Goal: Information Seeking & Learning: Find specific fact

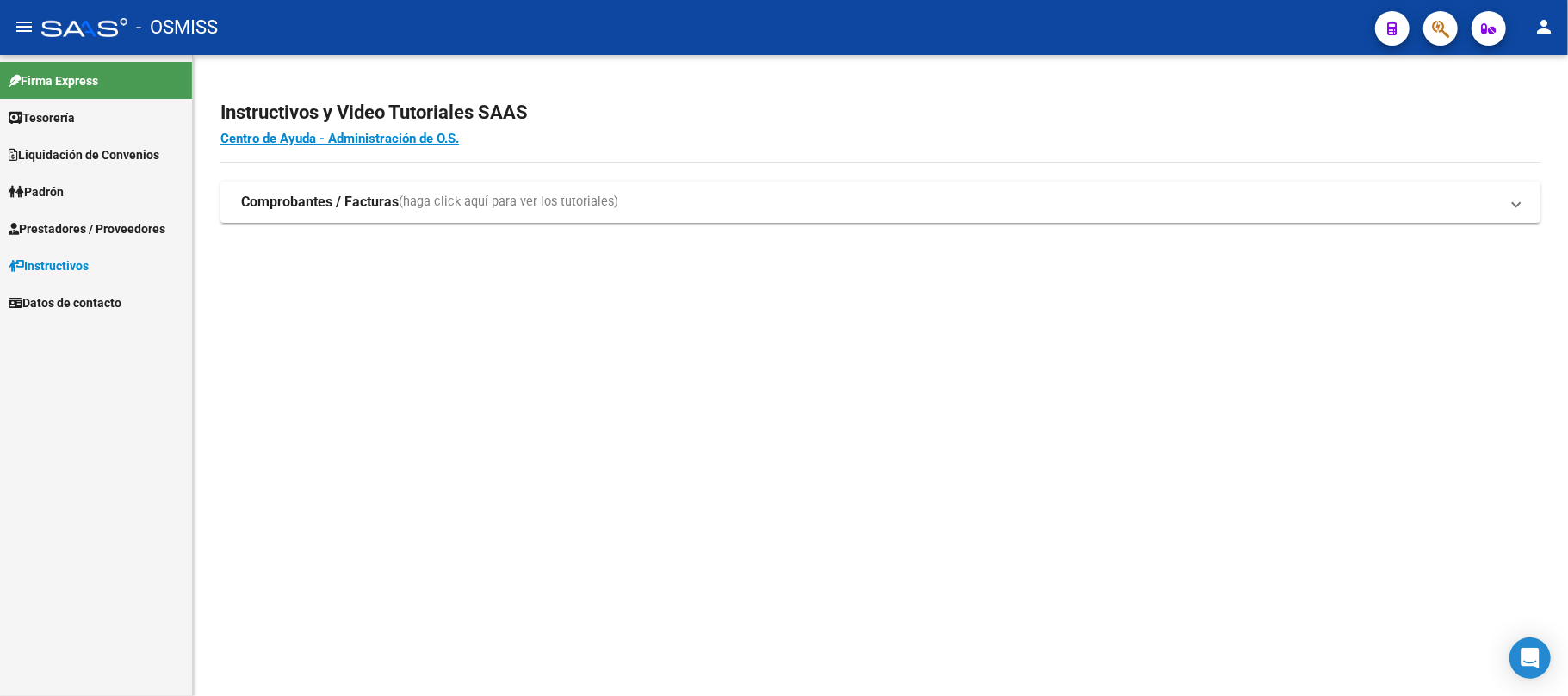
click at [74, 229] on span "Prestadores / Proveedores" at bounding box center [87, 228] width 156 height 19
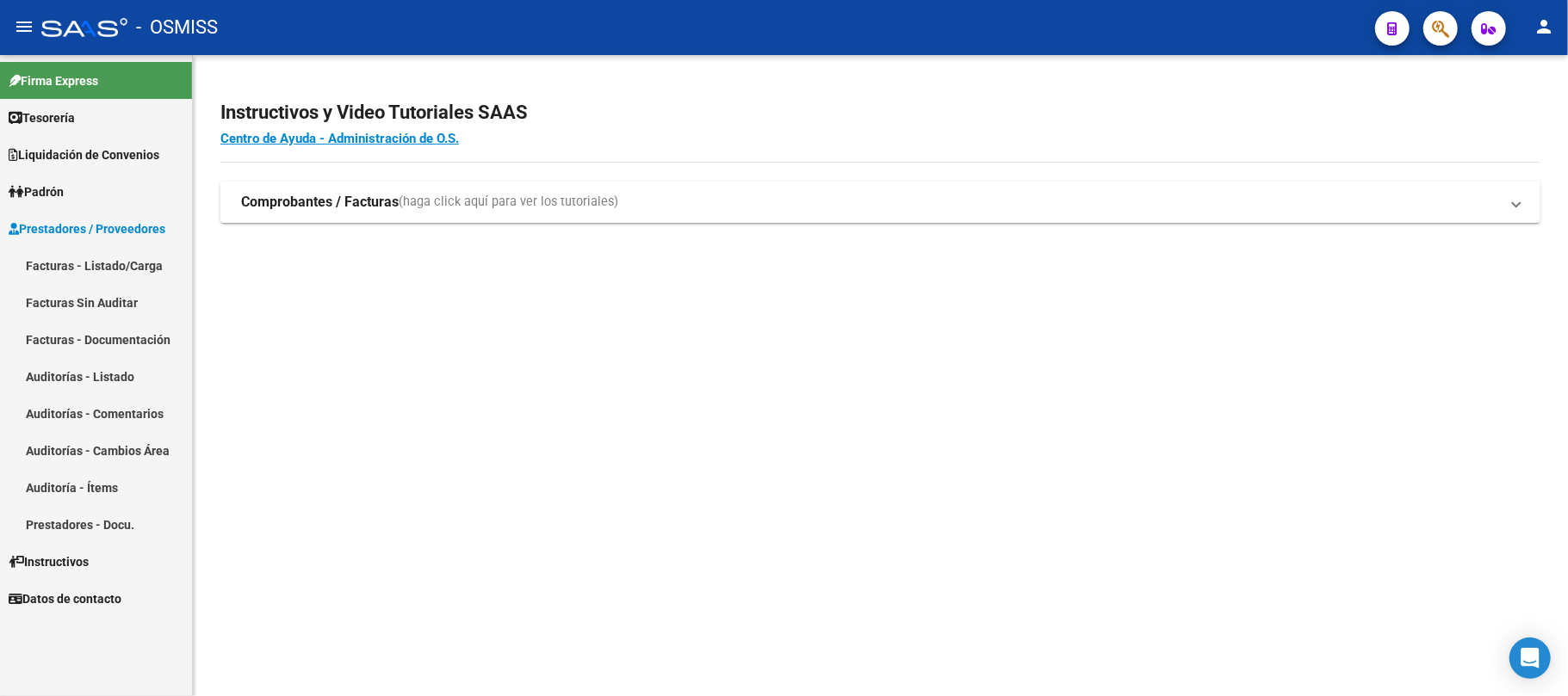
click at [79, 269] on link "Facturas - Listado/Carga" at bounding box center [96, 265] width 192 height 37
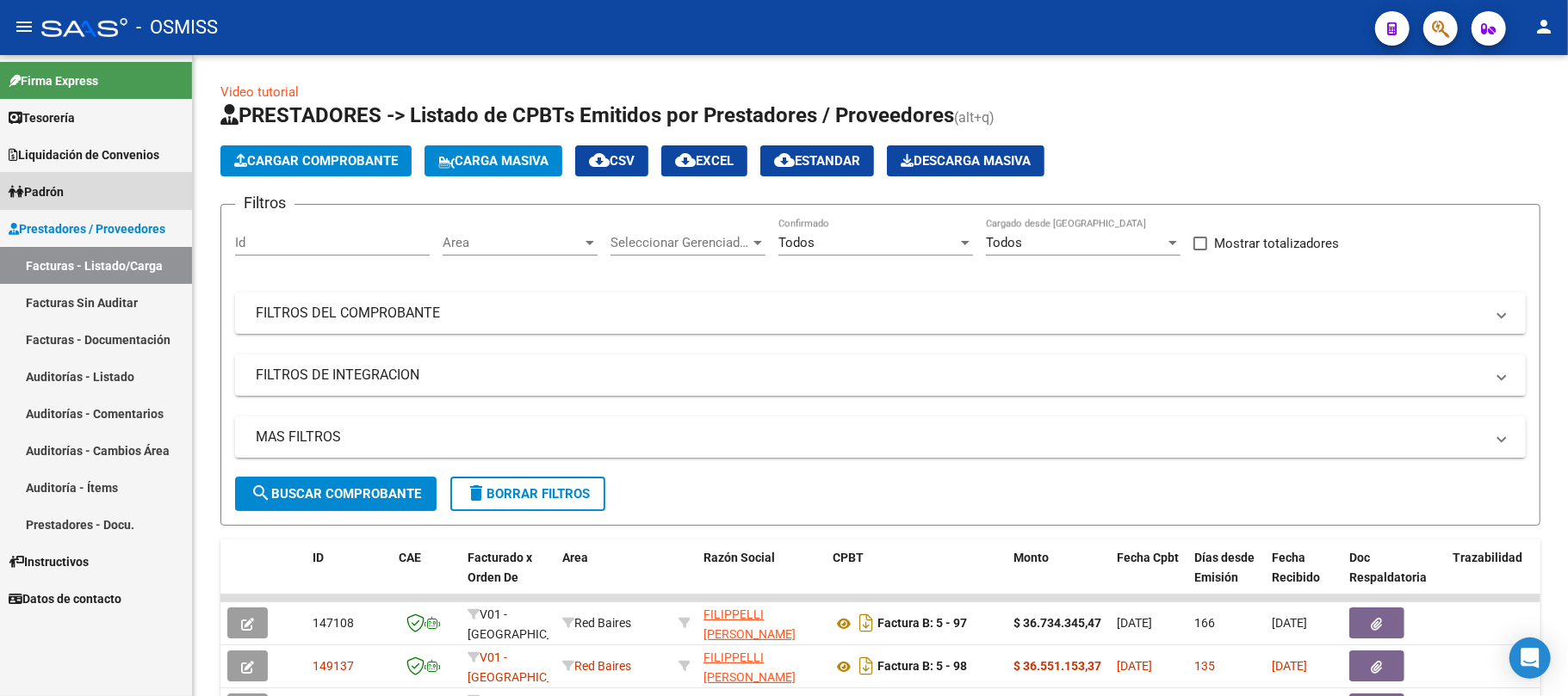
click at [52, 183] on span "Padrón" at bounding box center [36, 192] width 55 height 19
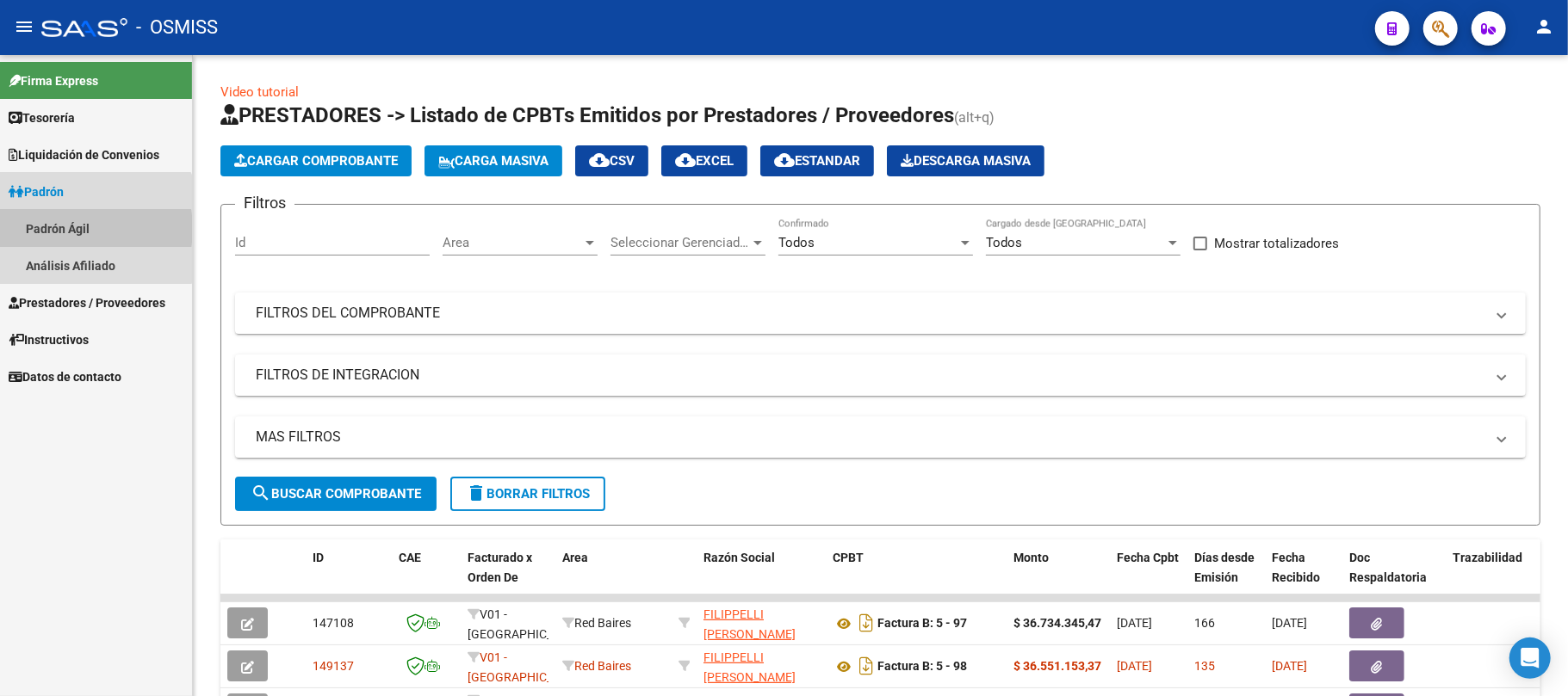
click at [66, 229] on link "Padrón Ágil" at bounding box center [96, 229] width 192 height 37
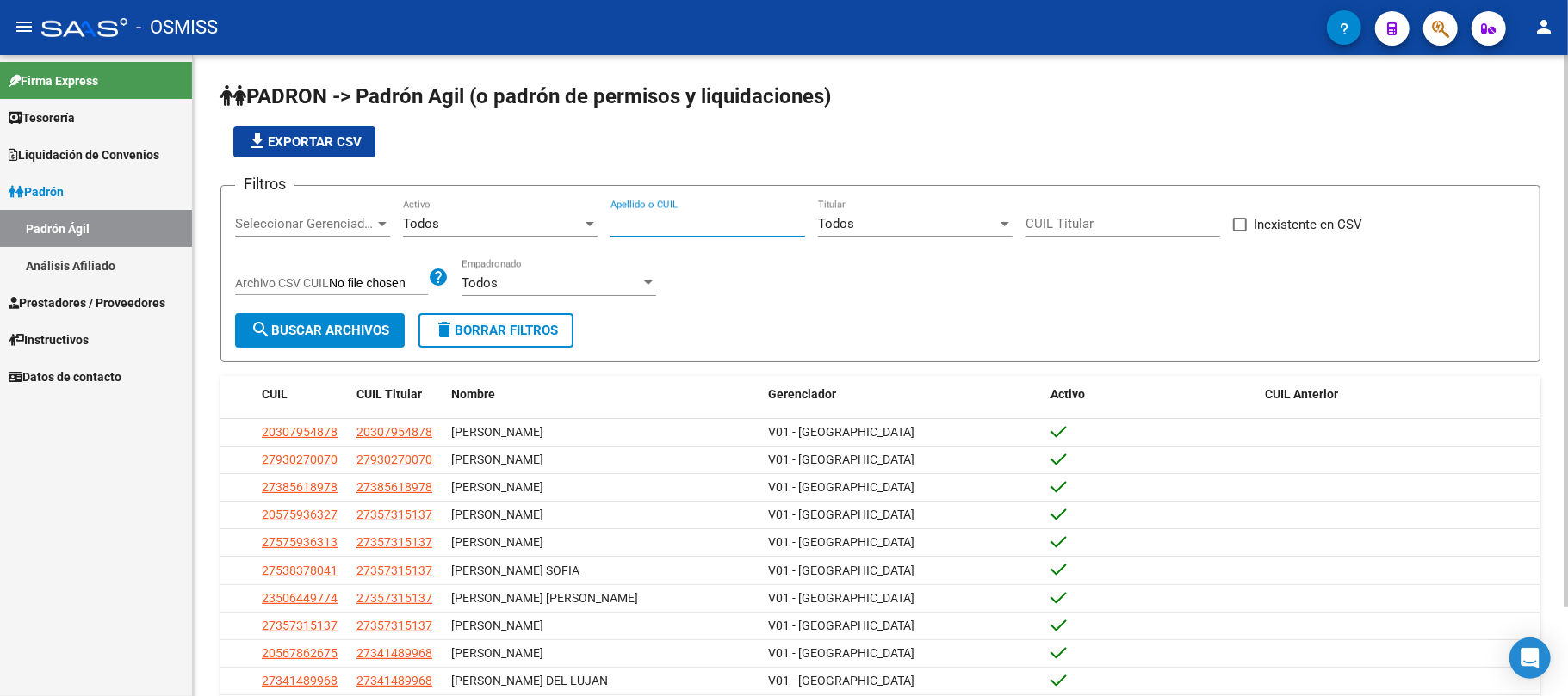
click at [690, 231] on input "Apellido o CUIL" at bounding box center [707, 223] width 194 height 15
paste input "29846554"
click at [400, 327] on button "search Buscar Archivos" at bounding box center [320, 330] width 170 height 35
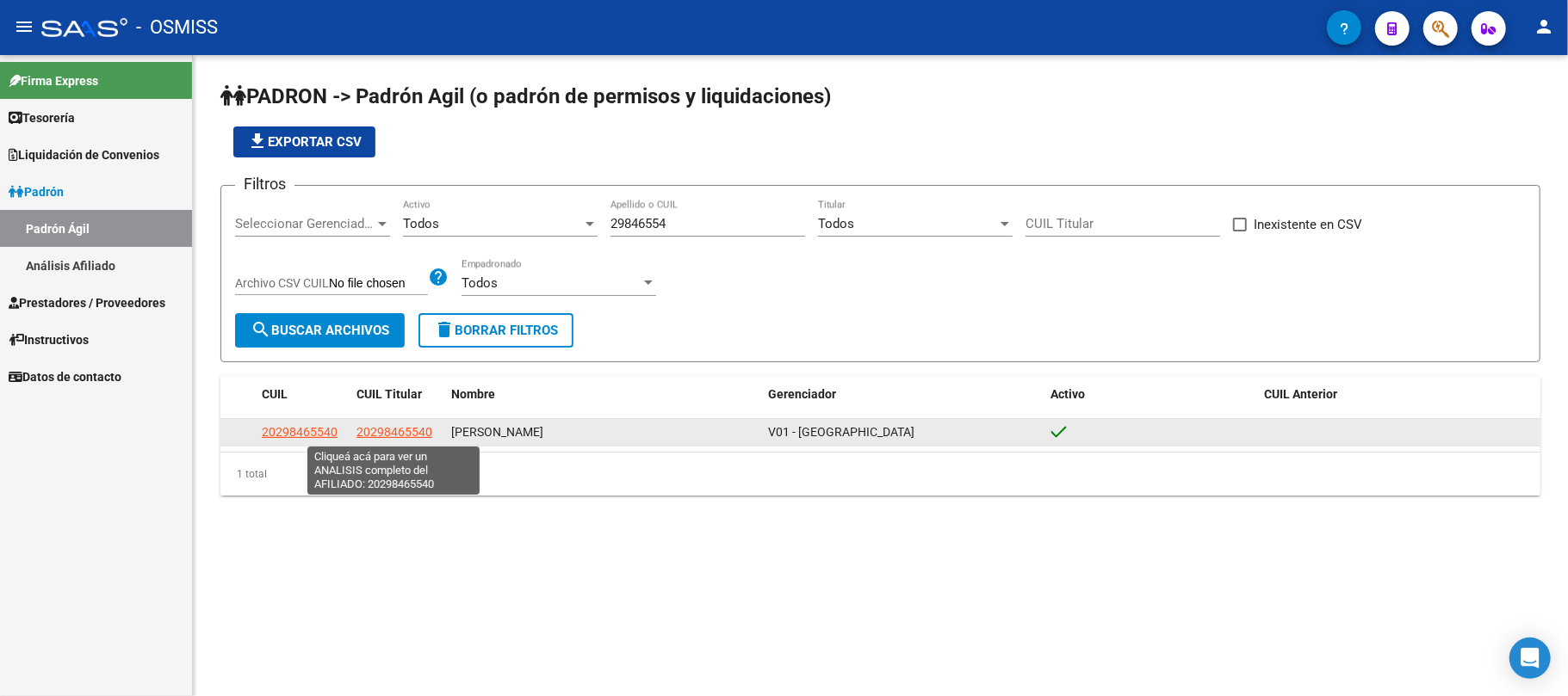
drag, startPoint x: 635, startPoint y: 432, endPoint x: 356, endPoint y: 435, distance: 279.0
click at [356, 435] on div "20298465540 20298465540 [PERSON_NAME][GEOGRAPHIC_DATA]" at bounding box center [880, 432] width 1319 height 28
copy div "20298465540 [PERSON_NAME]"
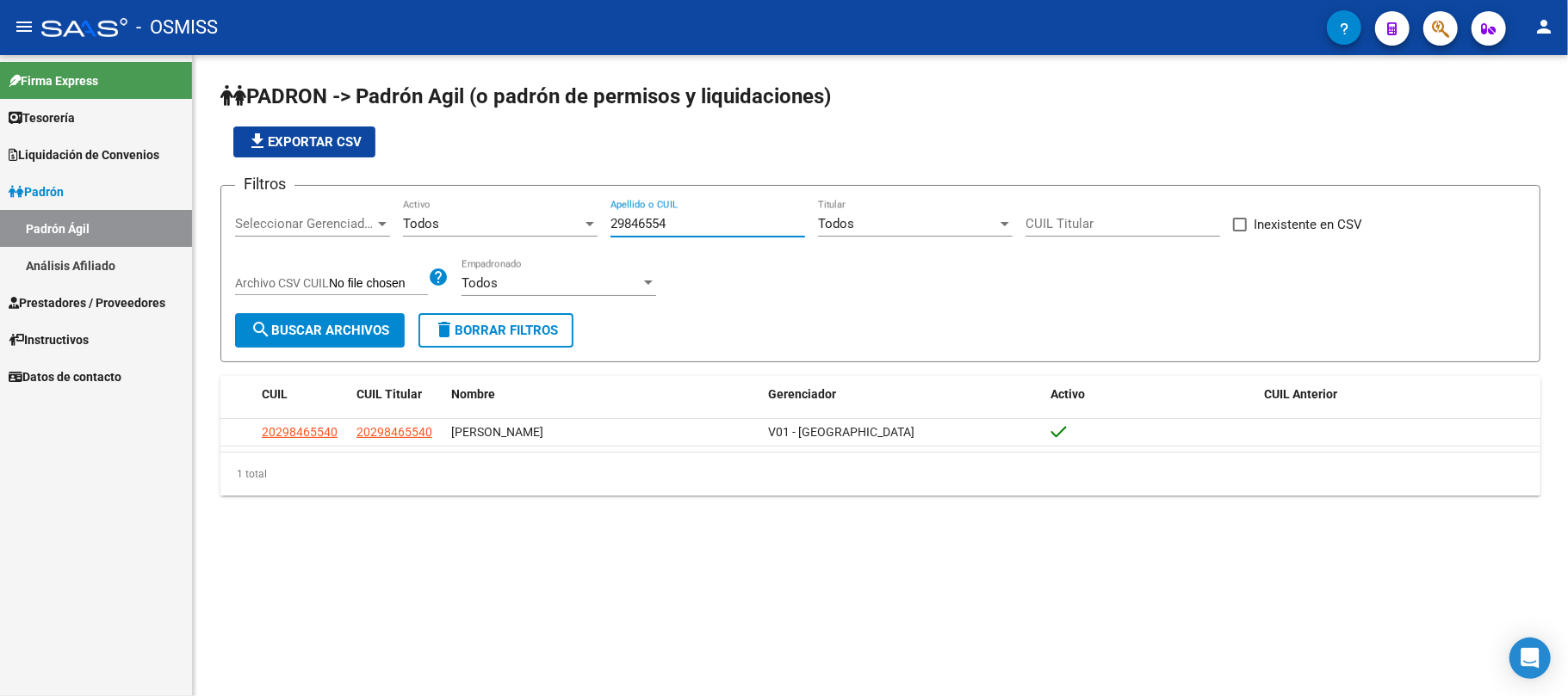
drag, startPoint x: 676, startPoint y: 215, endPoint x: 600, endPoint y: 220, distance: 76.2
click at [600, 220] on div "Filtros Seleccionar Gerenciador Seleccionar Gerenciador Todos Activo 29846554 A…" at bounding box center [880, 257] width 1290 height 114
paste input "38100433"
click at [380, 323] on span "search Buscar Archivos" at bounding box center [320, 330] width 139 height 15
drag, startPoint x: 675, startPoint y: 217, endPoint x: 589, endPoint y: 220, distance: 86.1
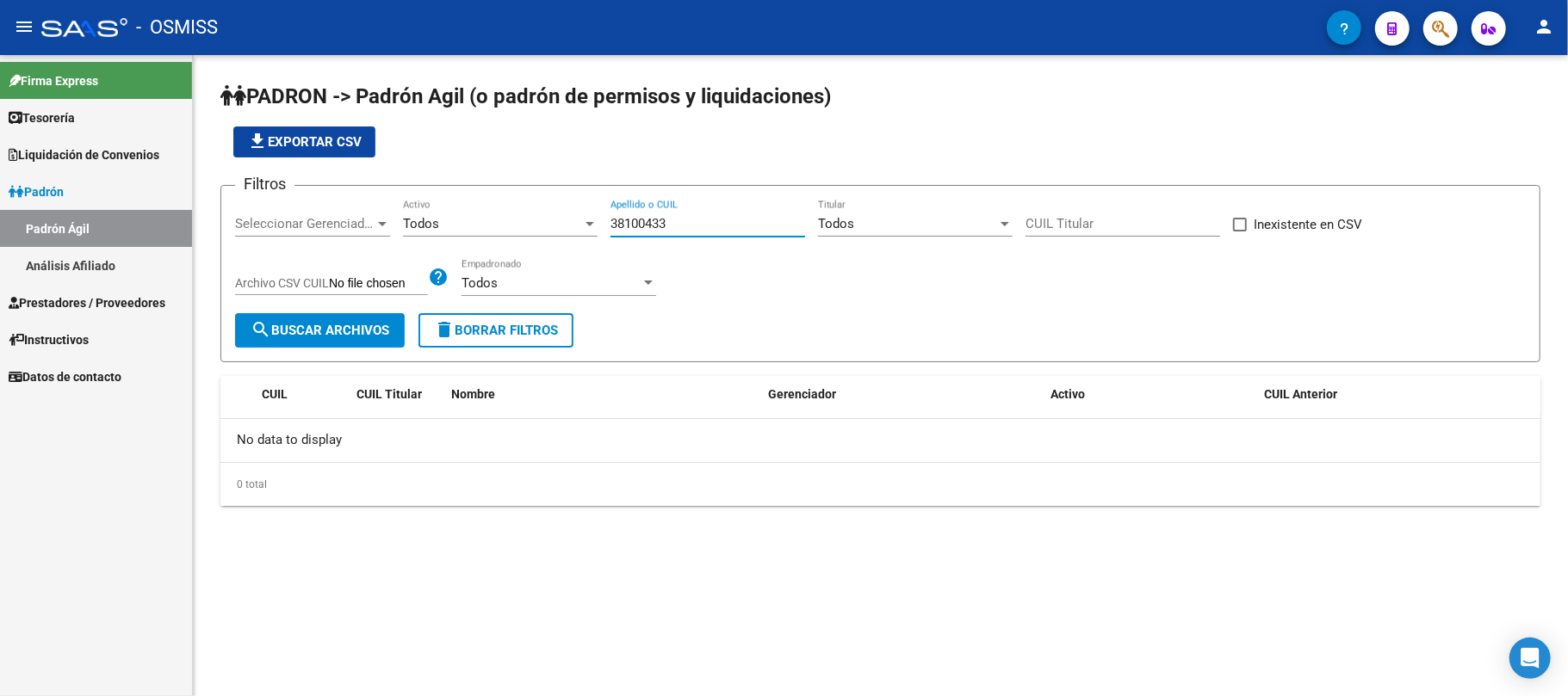
click at [589, 220] on div "Filtros Seleccionar Gerenciador Seleccionar Gerenciador Todos Activo 38100433 A…" at bounding box center [880, 257] width 1290 height 114
click at [363, 328] on span "search Buscar Archivos" at bounding box center [320, 330] width 139 height 15
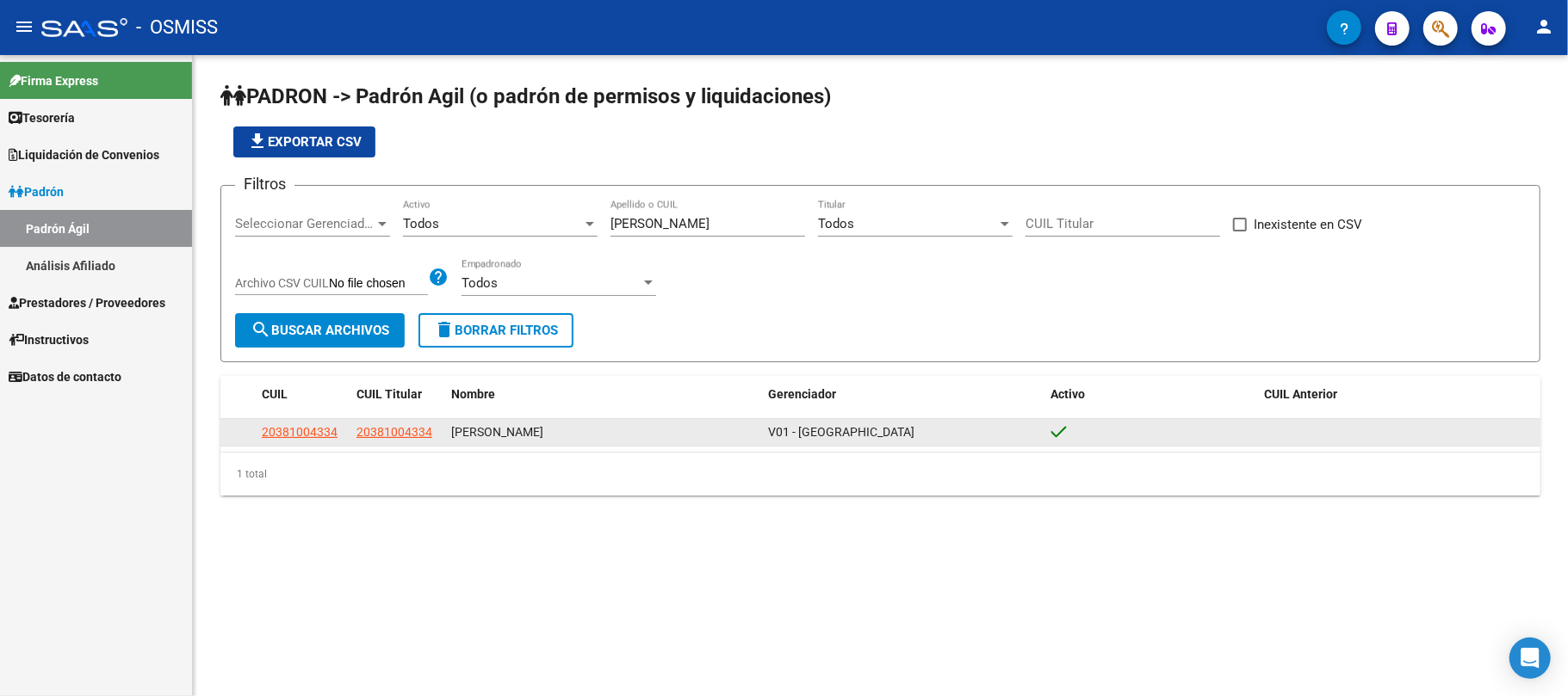
drag, startPoint x: 660, startPoint y: 427, endPoint x: 362, endPoint y: 421, distance: 298.1
click at [362, 421] on div "20381004334 20381004334 [PERSON_NAME] V01 - [PERSON_NAME]" at bounding box center [880, 432] width 1319 height 28
copy div "20381004334 [PERSON_NAME]"
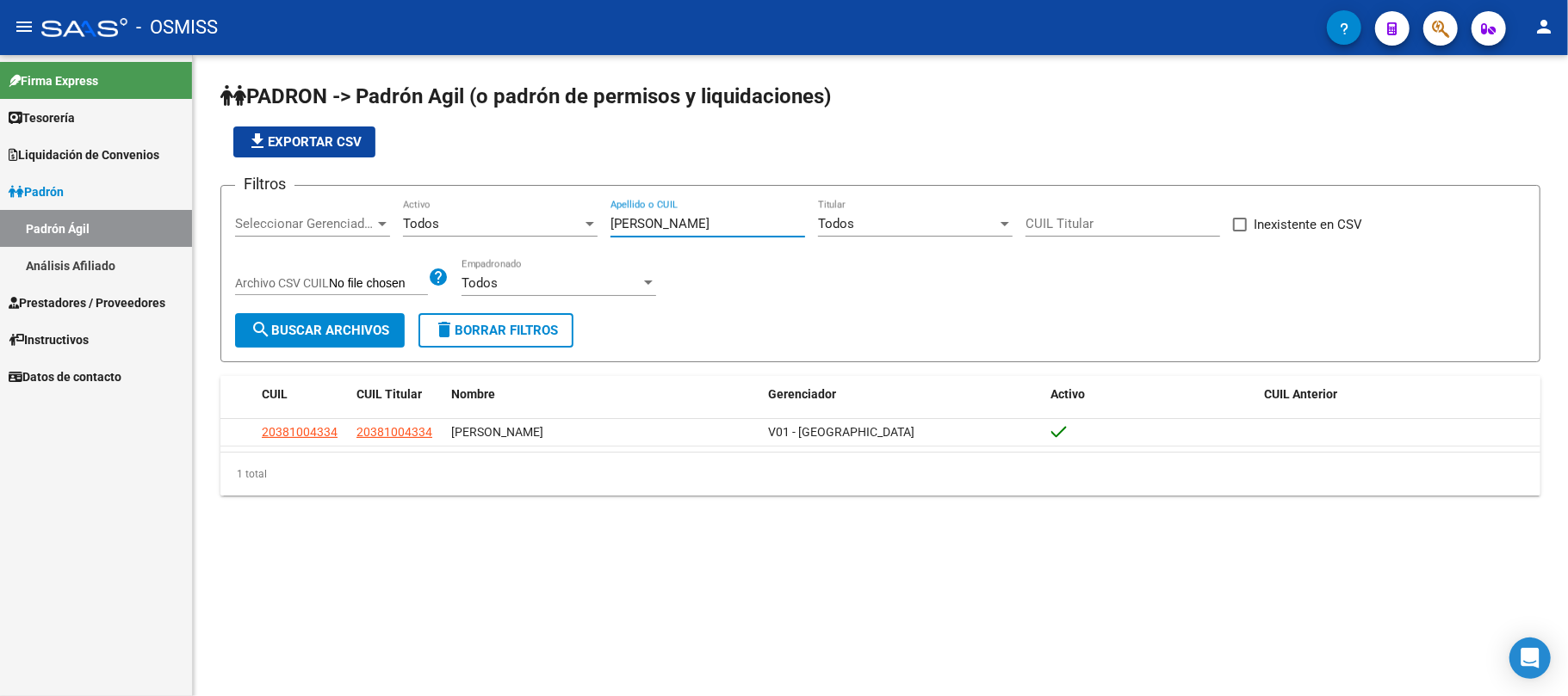
drag, startPoint x: 734, startPoint y: 224, endPoint x: 601, endPoint y: 225, distance: 133.0
click at [601, 225] on div "Filtros Seleccionar Gerenciador Seleccionar Gerenciador Todos Activo [PERSON_NA…" at bounding box center [880, 257] width 1290 height 114
paste input "94823542"
type input "94823542"
click at [348, 341] on button "search Buscar Archivos" at bounding box center [320, 330] width 170 height 35
